Goal: Navigation & Orientation: Find specific page/section

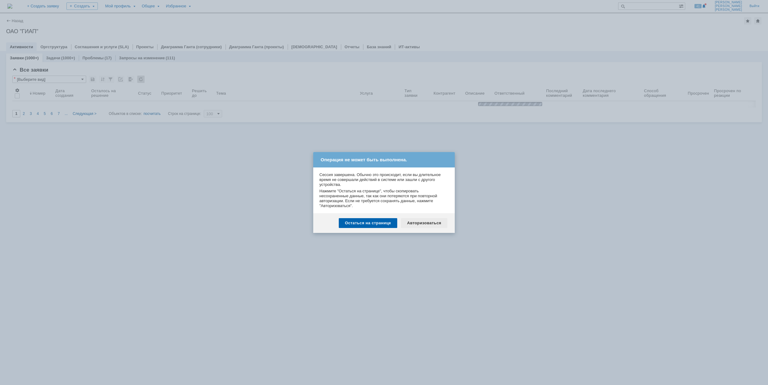
click at [426, 223] on div "Авторизоваться" at bounding box center [424, 223] width 46 height 10
